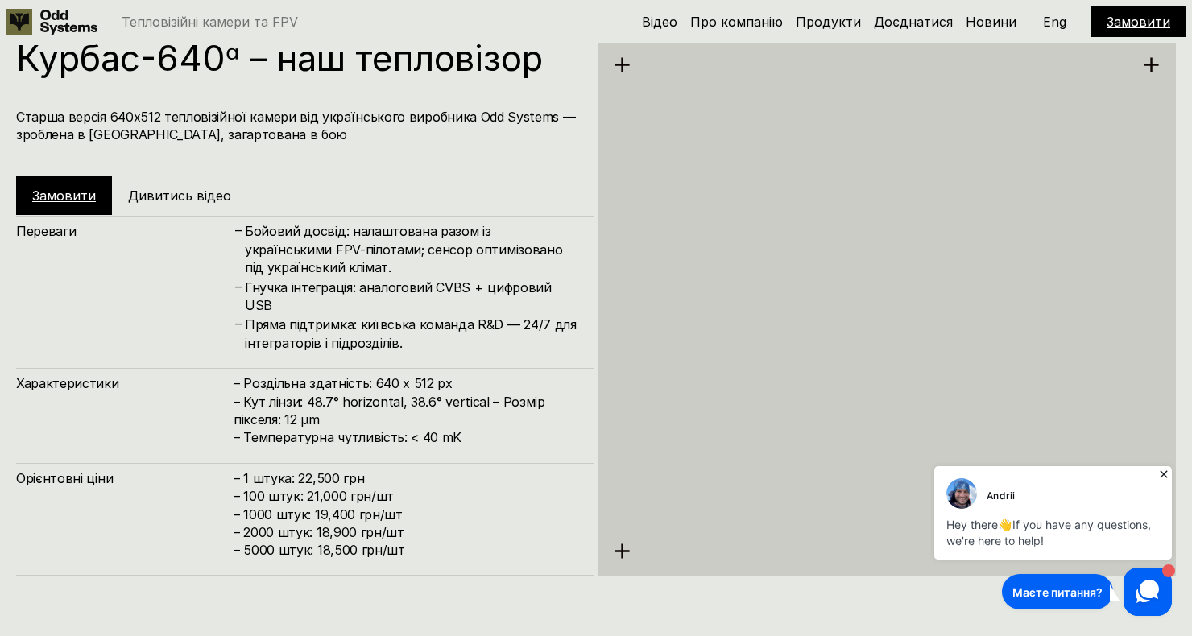
scroll to position [2575, 0]
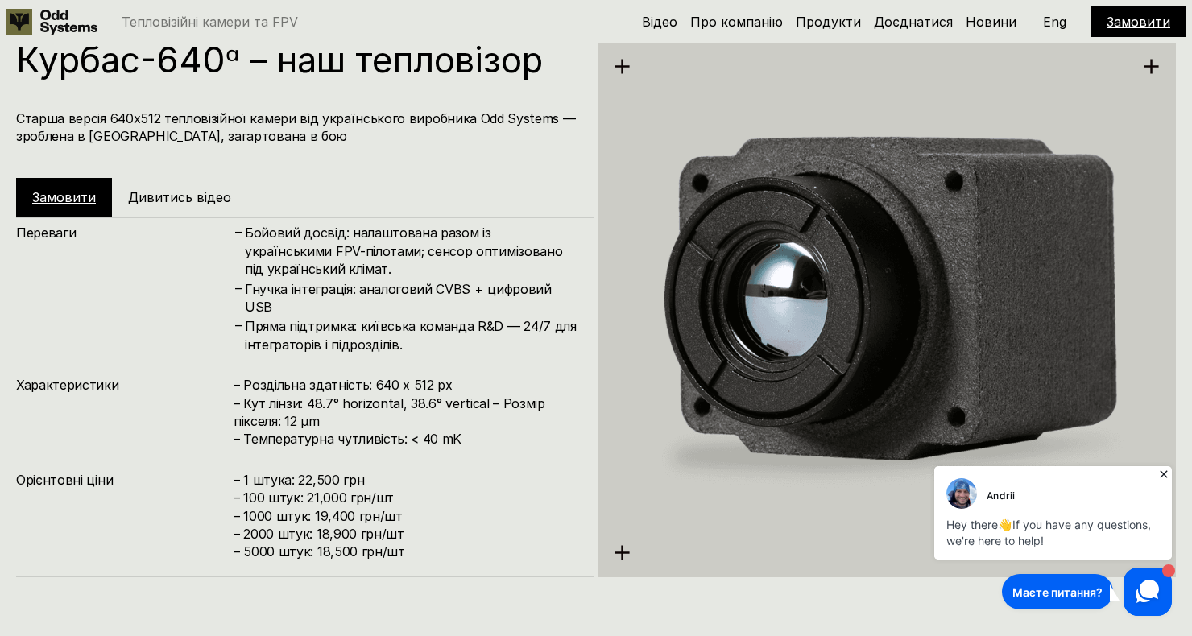
click at [71, 195] on link "Замовити" at bounding box center [64, 197] width 64 height 16
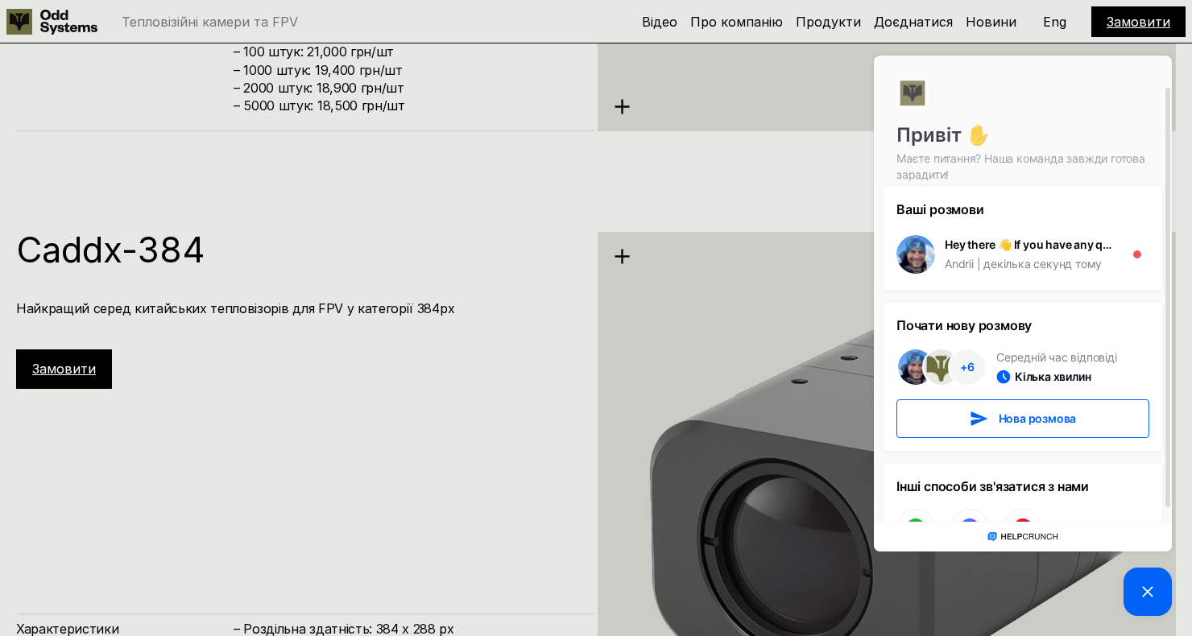
scroll to position [3007, 0]
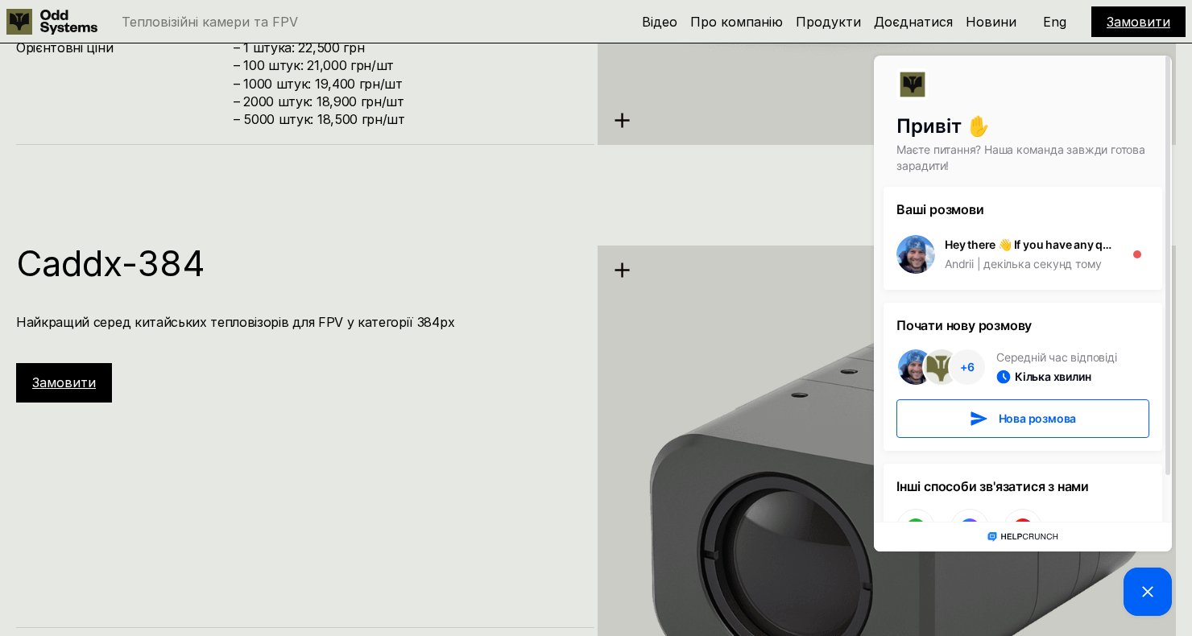
click at [558, 389] on div "Caddx-384 Найкращий серед китайських тепловізорів для FPV у категорії 384px Зам…" at bounding box center [305, 324] width 578 height 157
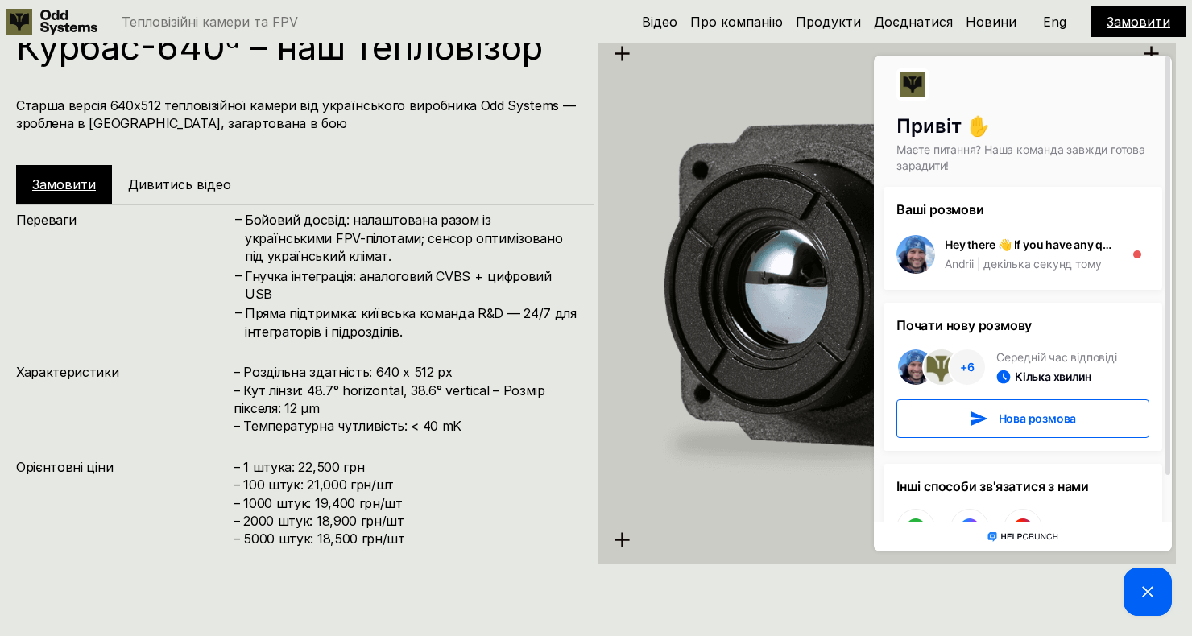
scroll to position [2571, 0]
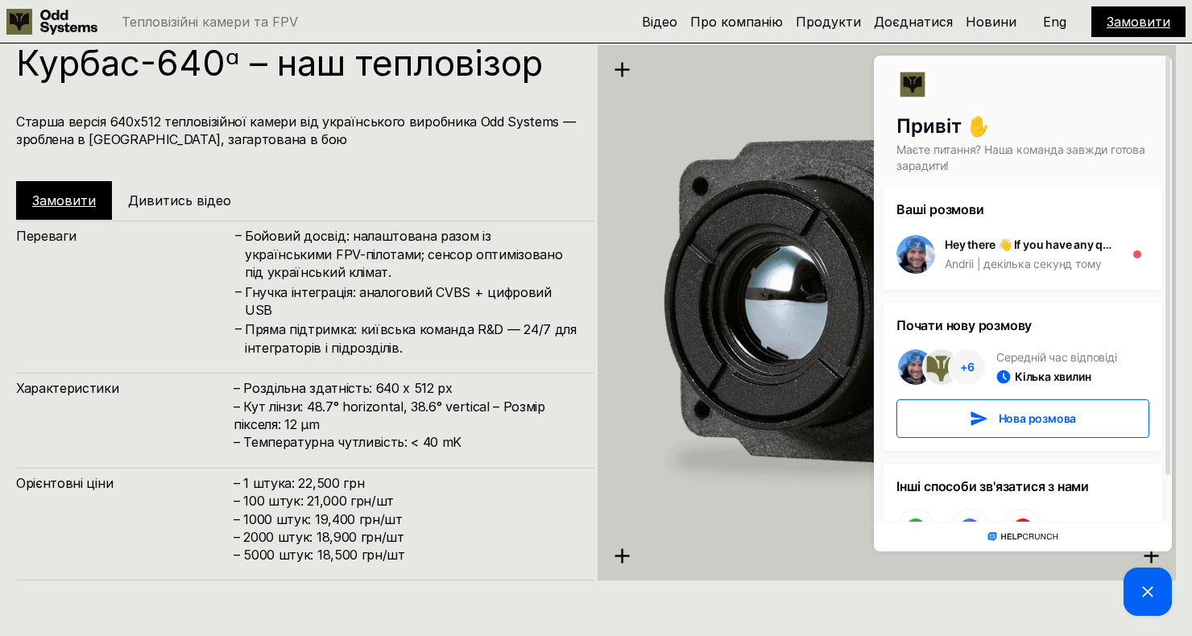
click at [205, 203] on h5 "Дивитись відео" at bounding box center [179, 201] width 103 height 18
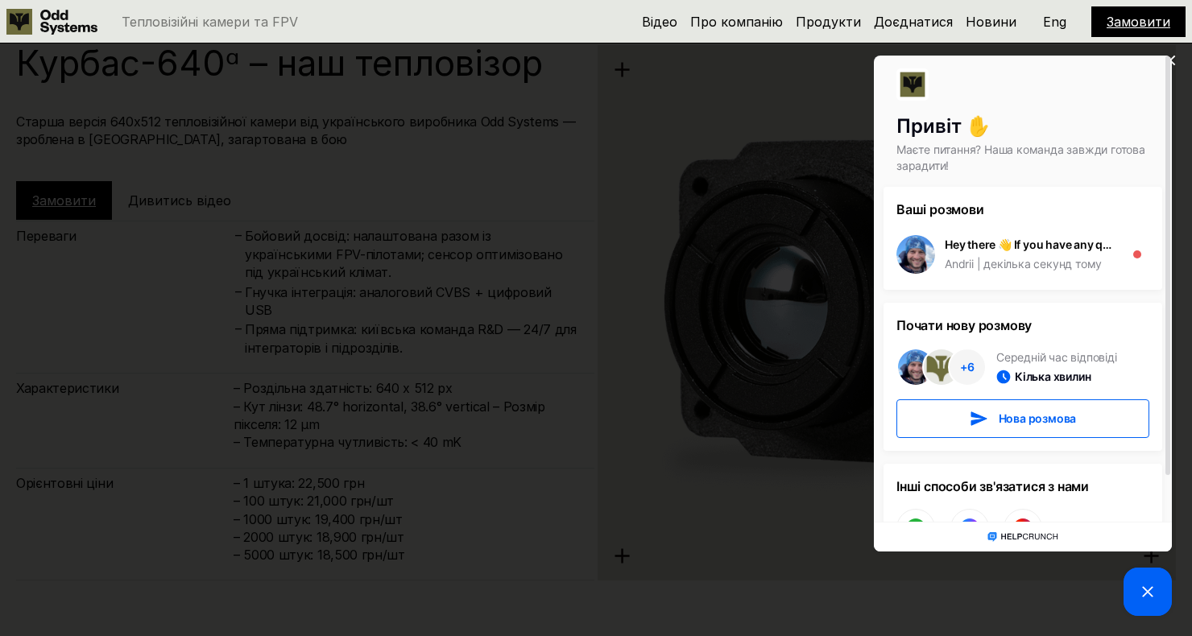
click at [1170, 59] on div at bounding box center [1168, 266] width 5 height 420
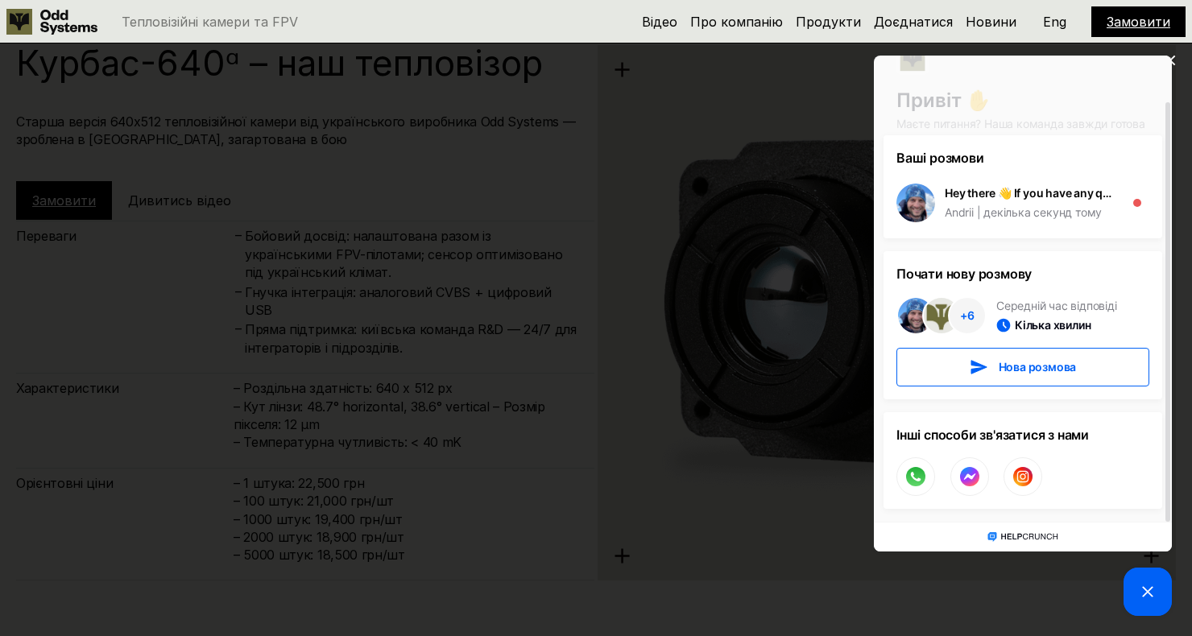
click at [1170, 64] on div at bounding box center [1168, 289] width 8 height 466
click at [1172, 61] on div "Привіт ✋ Маєте питання? Наша команда завжди готова зарадити! Ваші розмови Hey t…" at bounding box center [1023, 310] width 306 height 516
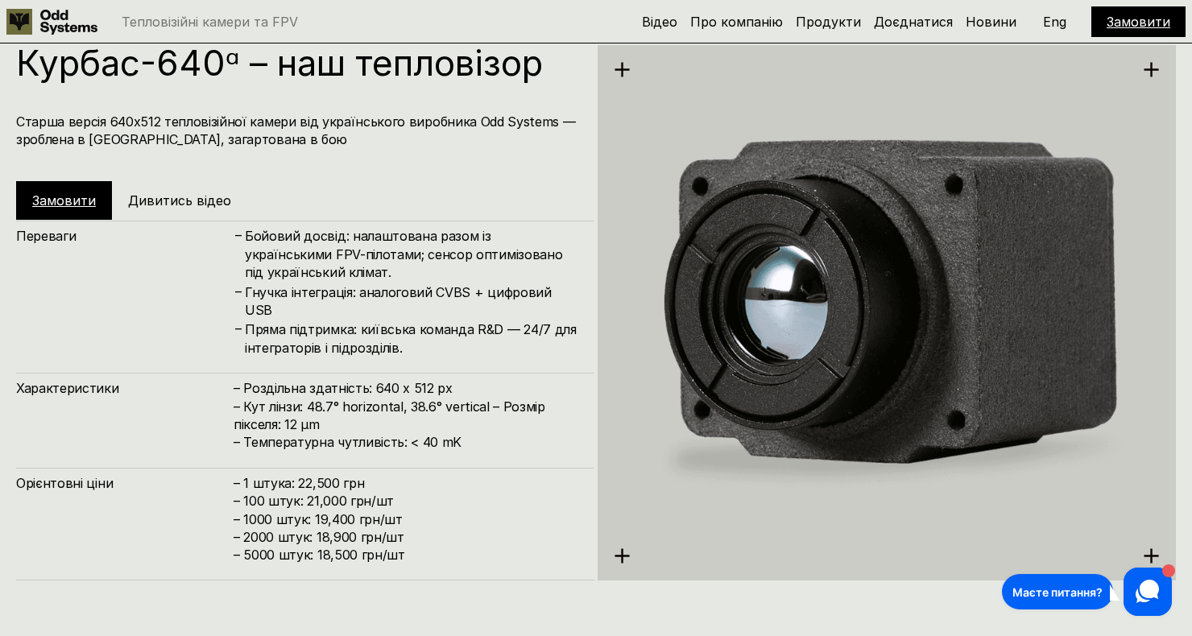
click at [161, 197] on h5 "Дивитись відео" at bounding box center [179, 201] width 103 height 18
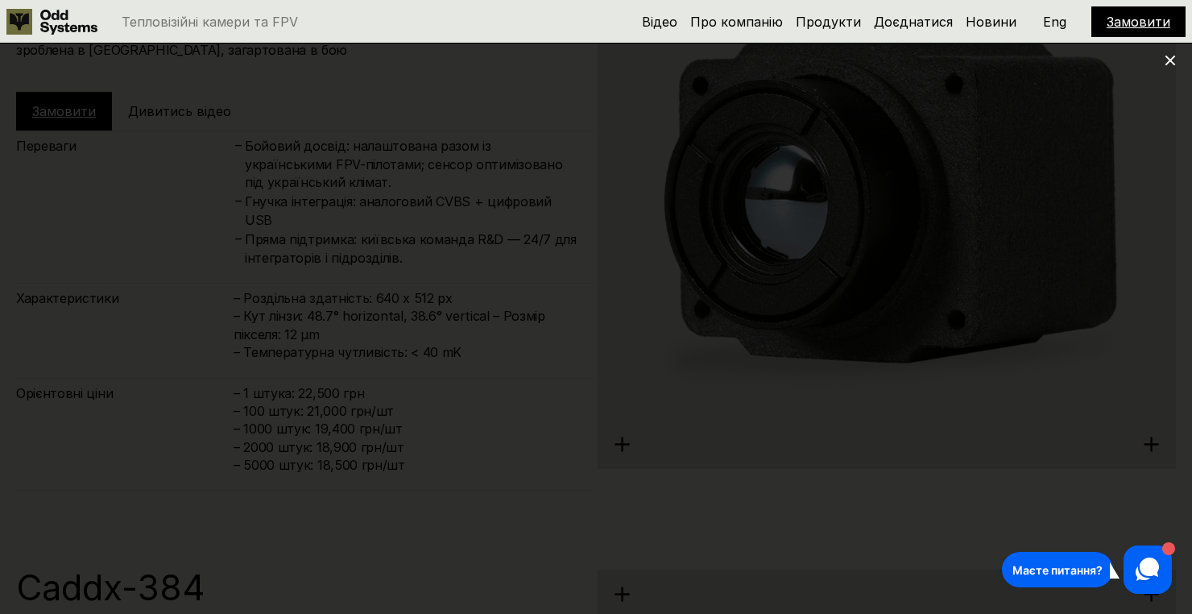
click at [1169, 60] on use at bounding box center [1171, 61] width 10 height 10
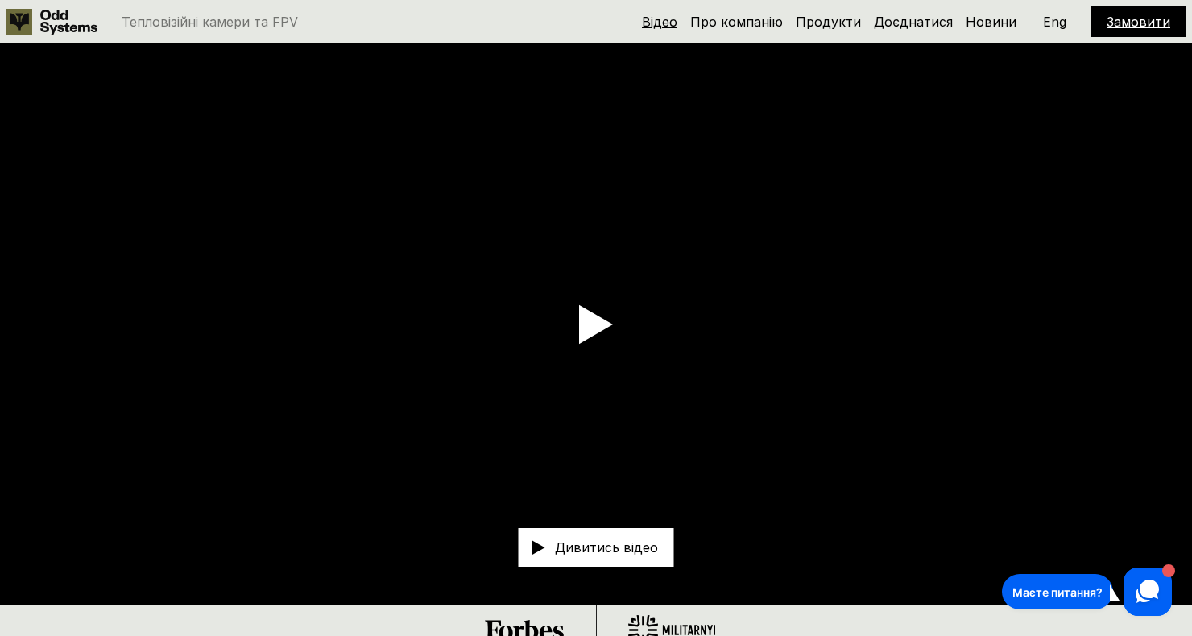
click at [670, 19] on link "Відео" at bounding box center [659, 22] width 35 height 16
